Goal: Transaction & Acquisition: Purchase product/service

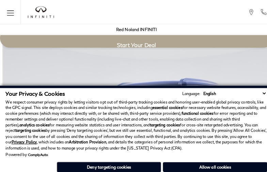
scroll to position [1198, 0]
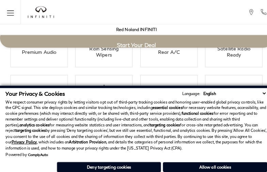
scroll to position [1198, 0]
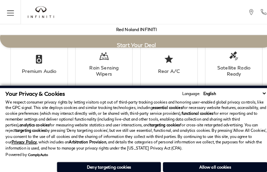
click at [171, 112] on p "We respect consumer privacy rights by letting visitors opt out of third-party t…" at bounding box center [133, 122] width 256 height 51
click at [171, 153] on div "Your Privacy & Cookies Language: English Spanish / Español English / United Kin…" at bounding box center [133, 129] width 256 height 82
click at [31, 78] on li "Premium Audio" at bounding box center [38, 62] width 56 height 44
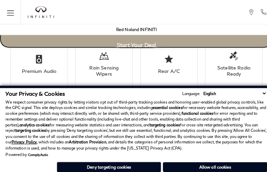
click at [69, 44] on link "Start Your Deal" at bounding box center [133, 37] width 267 height 19
